Goal: Task Accomplishment & Management: Use online tool/utility

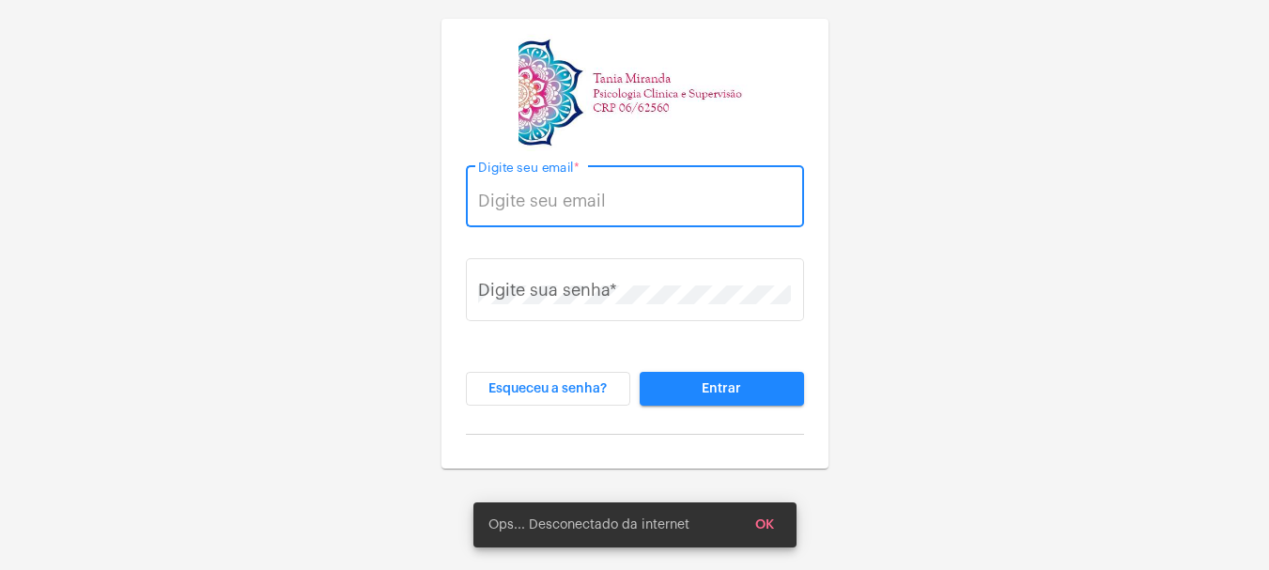
click at [521, 196] on input "Digite seu email *" at bounding box center [634, 201] width 313 height 19
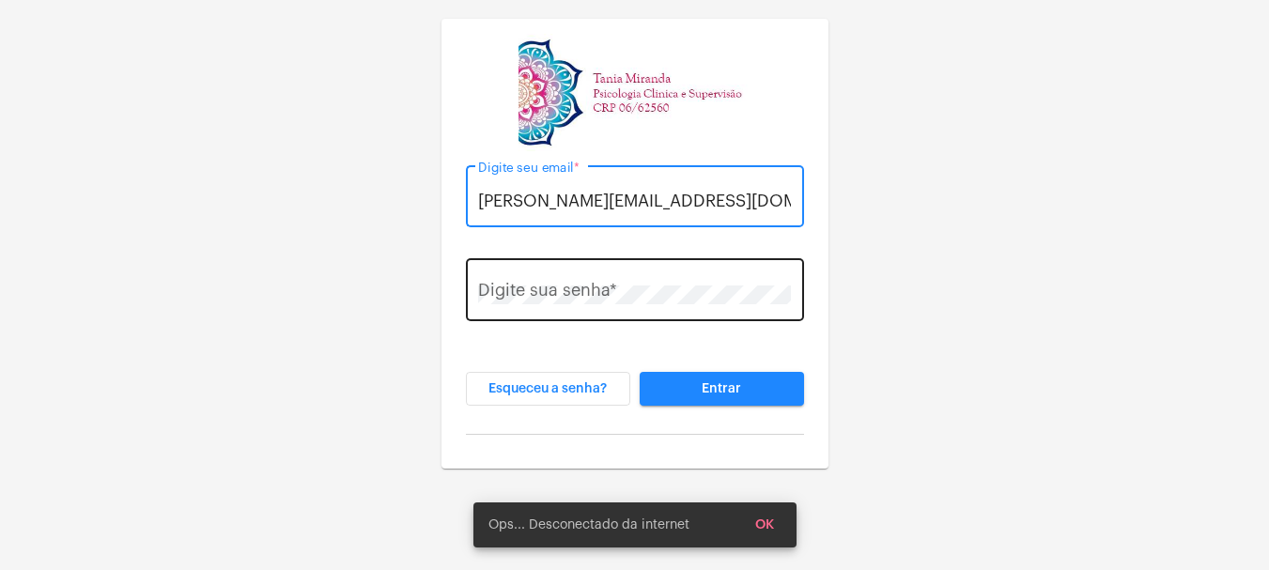
type input "[PERSON_NAME][EMAIL_ADDRESS][DOMAIN_NAME]"
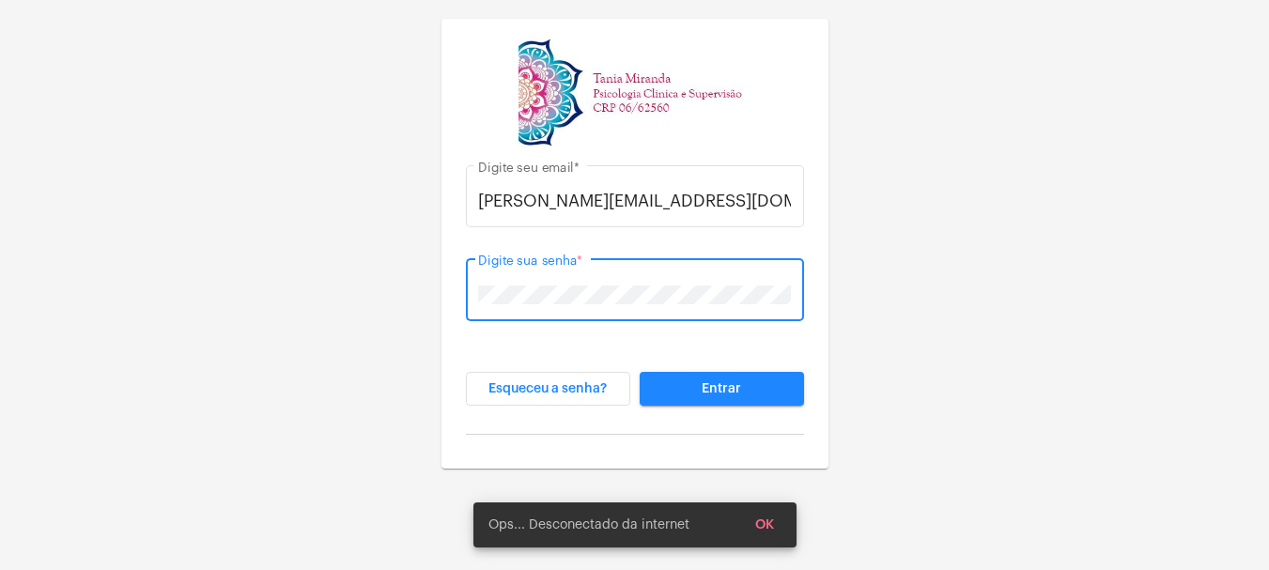
click at [721, 393] on span "Entrar" at bounding box center [720, 388] width 39 height 13
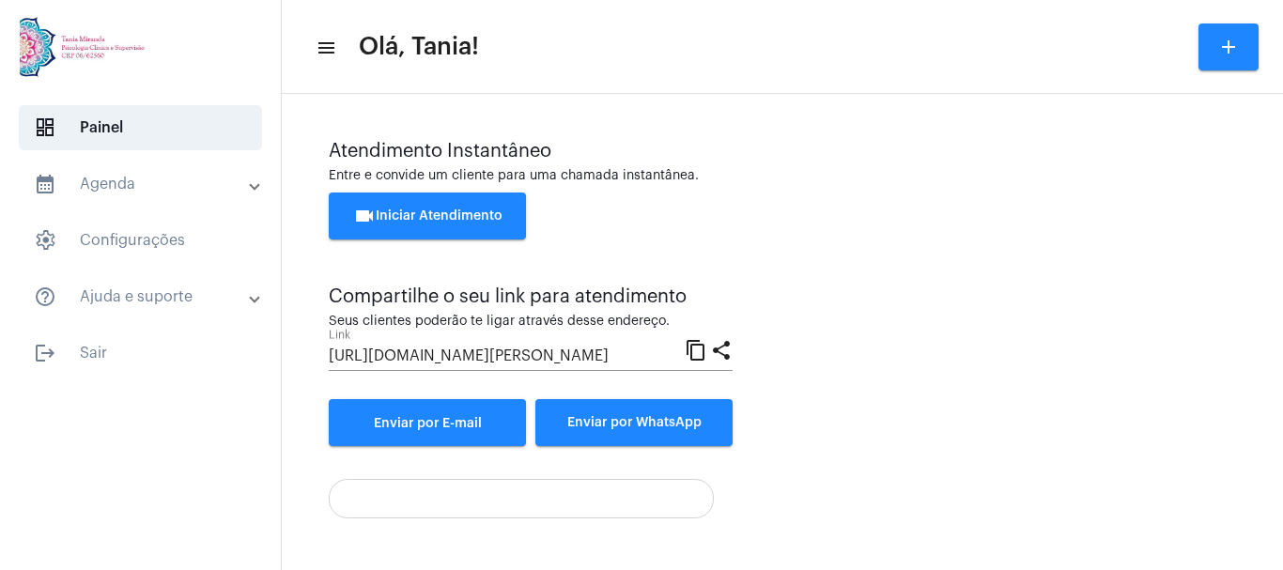
click at [391, 217] on span "videocam Iniciar Atendimento" at bounding box center [427, 215] width 149 height 13
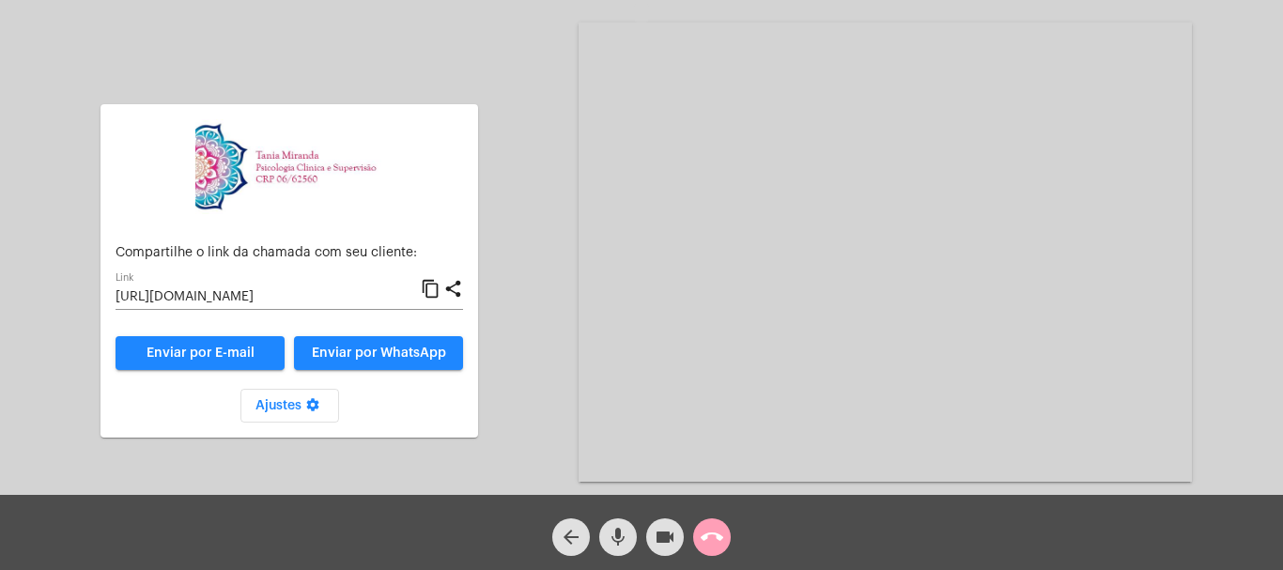
click at [717, 540] on mat-icon "call_end" at bounding box center [712, 537] width 23 height 23
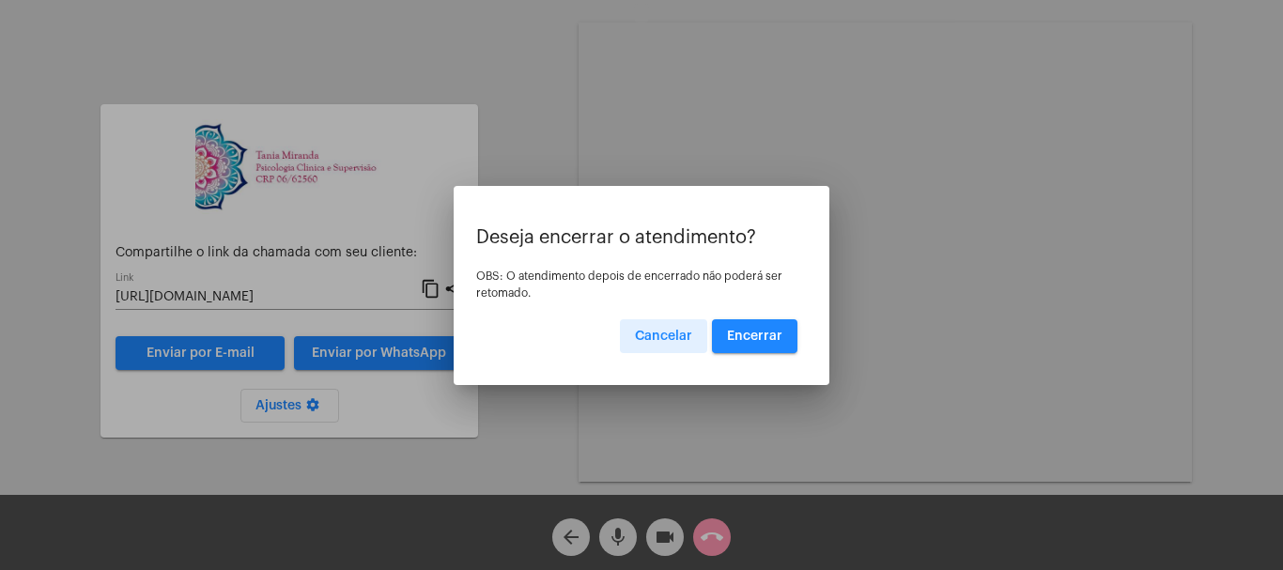
click at [762, 332] on span "Encerrar" at bounding box center [754, 336] width 55 height 13
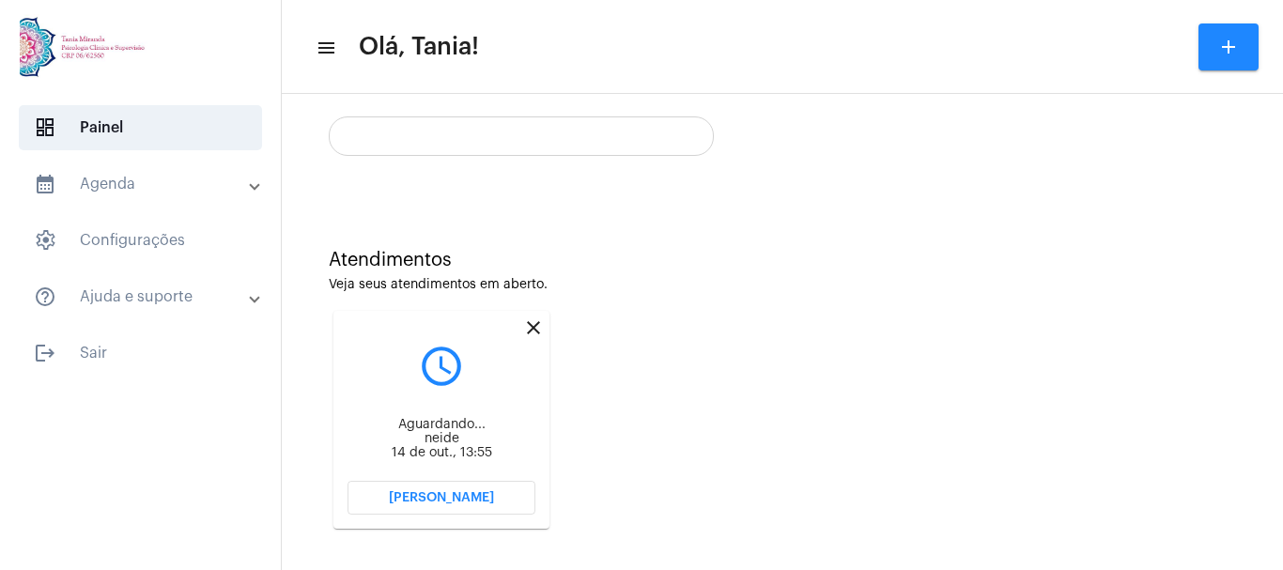
scroll to position [373, 0]
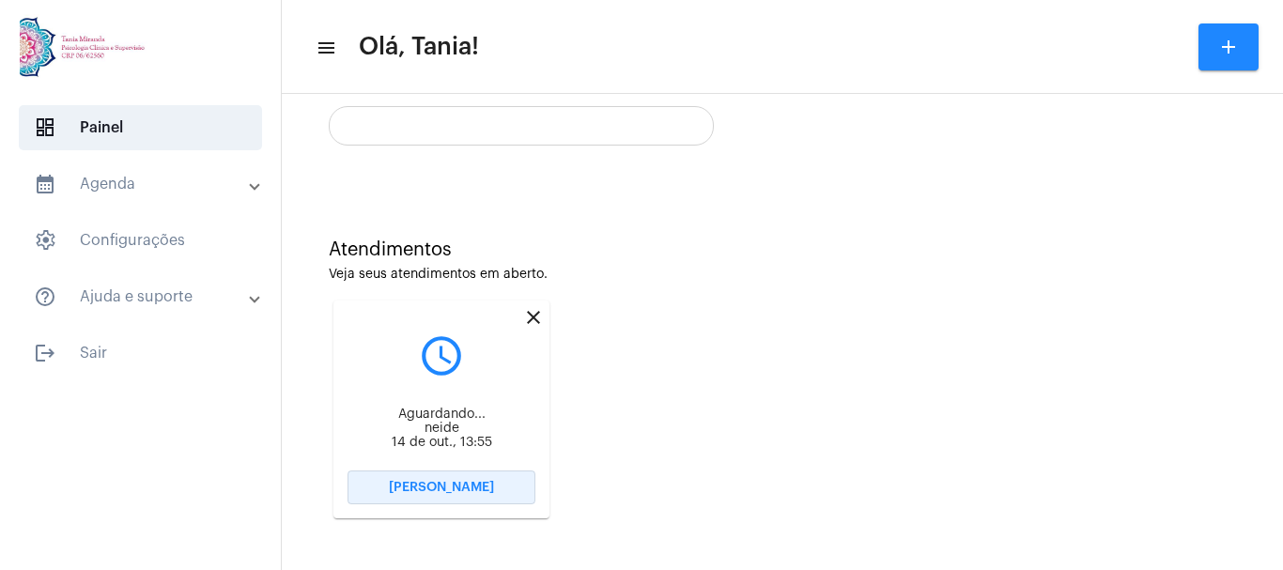
click at [433, 493] on span "[PERSON_NAME]" at bounding box center [441, 487] width 105 height 13
